Goal: Find specific page/section: Find specific page/section

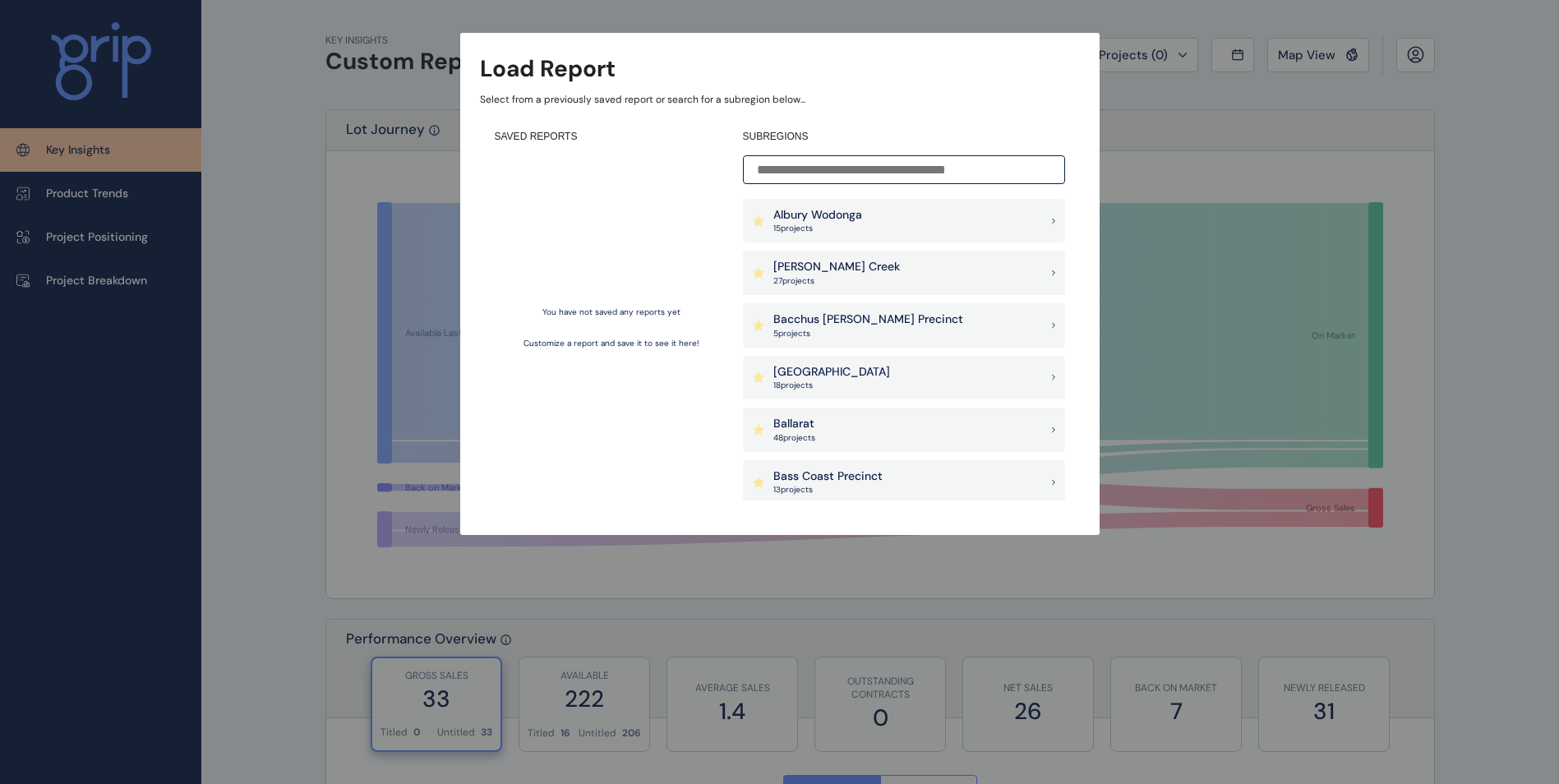
click at [1233, 105] on div "Load Report Select from a previously saved report or search for a subregion bel…" at bounding box center [780, 251] width 1559 height 502
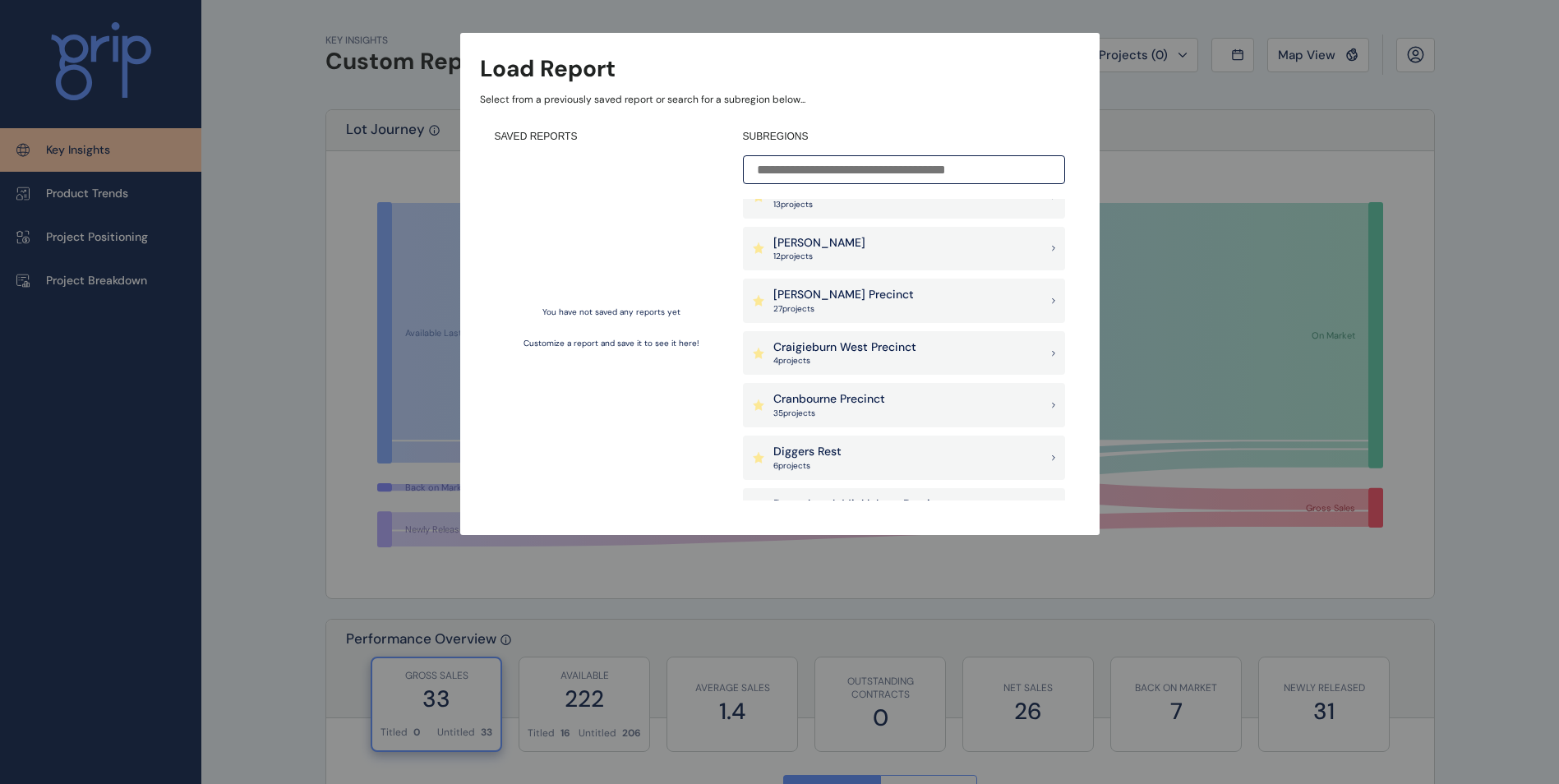
scroll to position [493, 0]
click at [835, 414] on p "17 project s" at bounding box center [861, 415] width 176 height 12
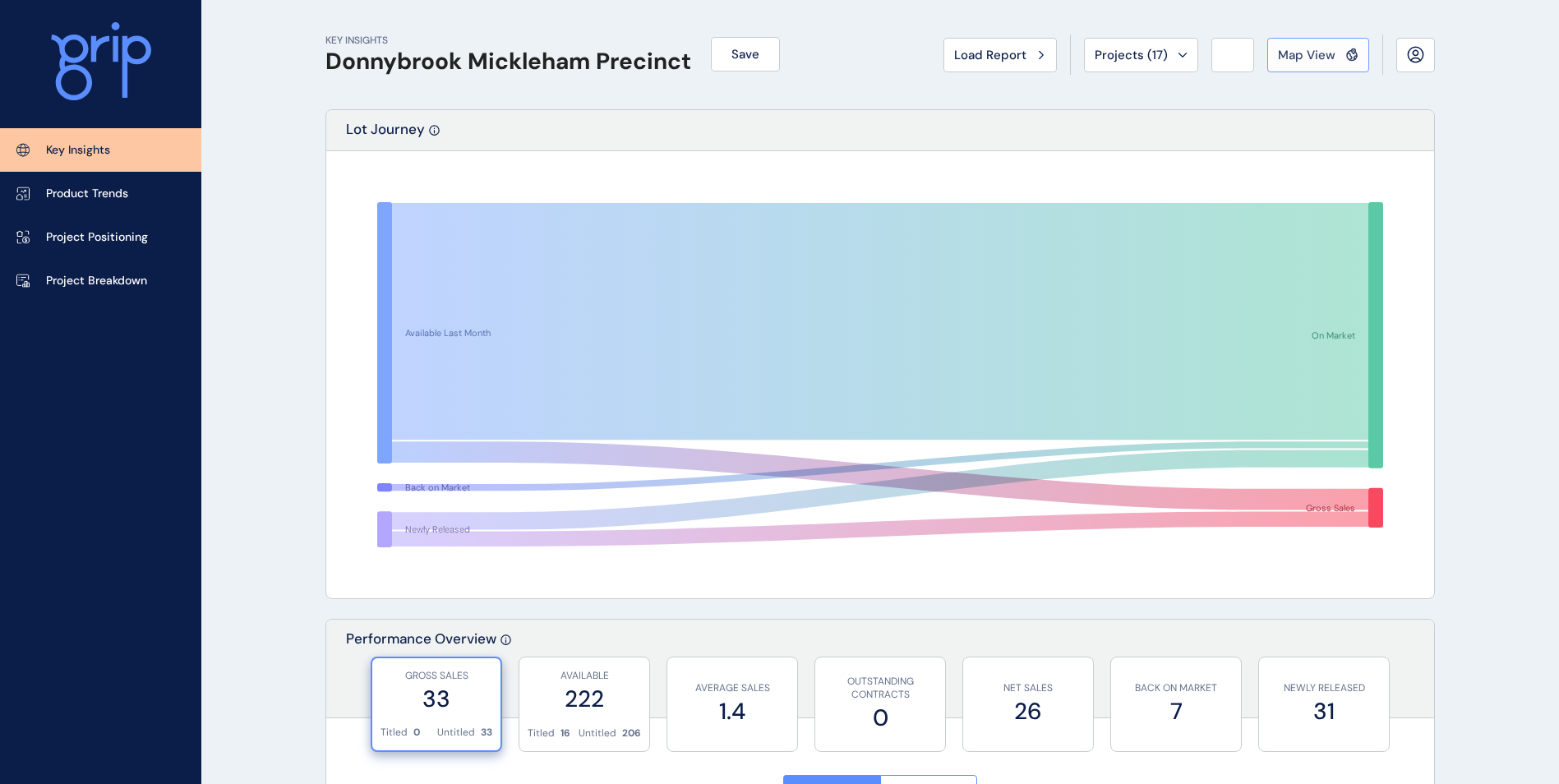
click at [1327, 44] on button "Map View" at bounding box center [1319, 55] width 102 height 34
